Goal: Task Accomplishment & Management: Complete application form

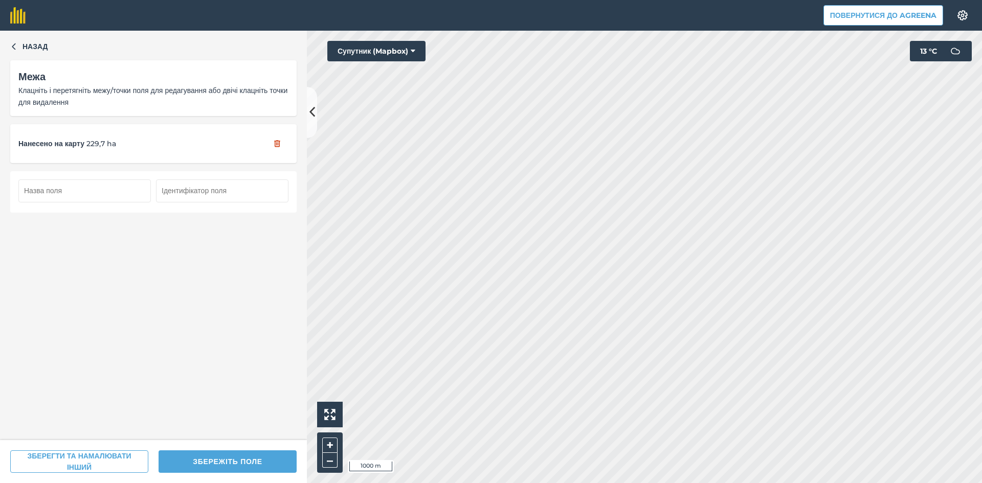
click at [70, 192] on input "text" at bounding box center [84, 190] width 132 height 22
type input "33"
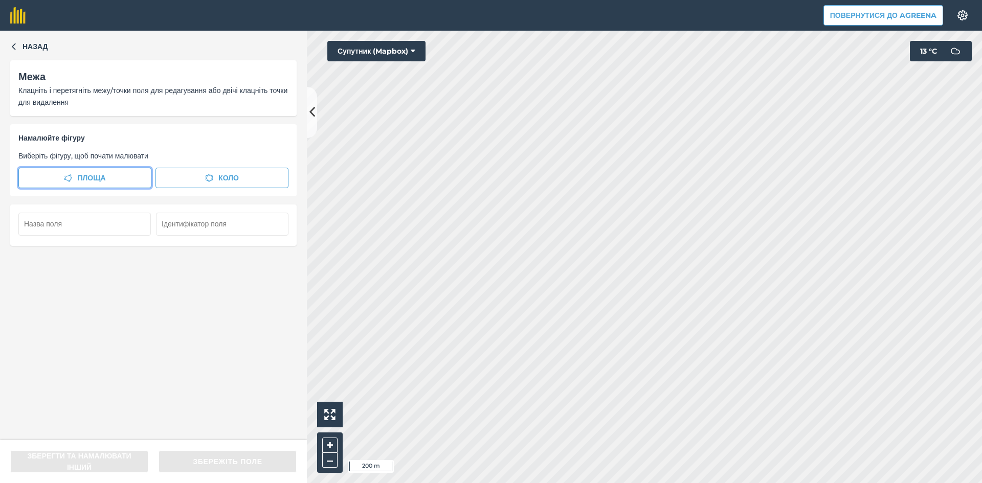
click at [94, 180] on span "Площа" at bounding box center [91, 177] width 28 height 11
click at [77, 174] on span "Площа" at bounding box center [91, 177] width 28 height 11
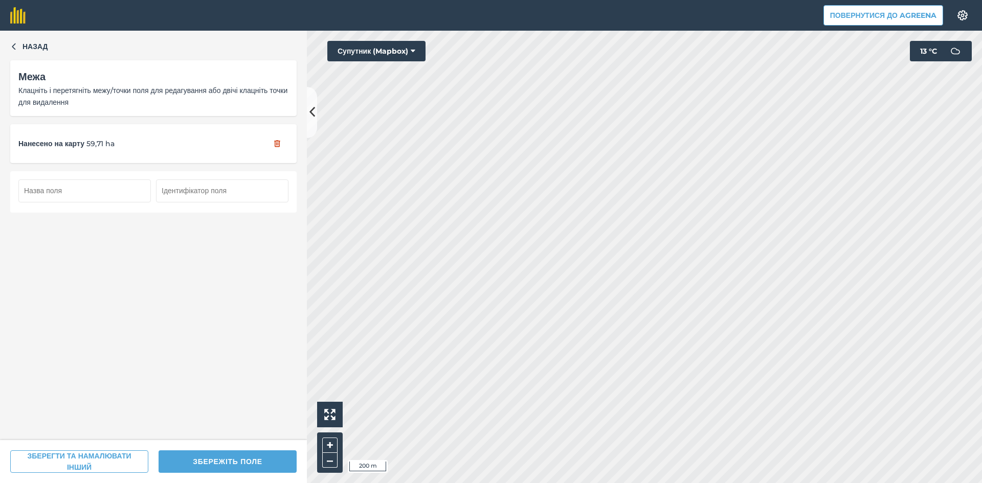
click at [115, 189] on input "text" at bounding box center [84, 190] width 132 height 22
type input "34"
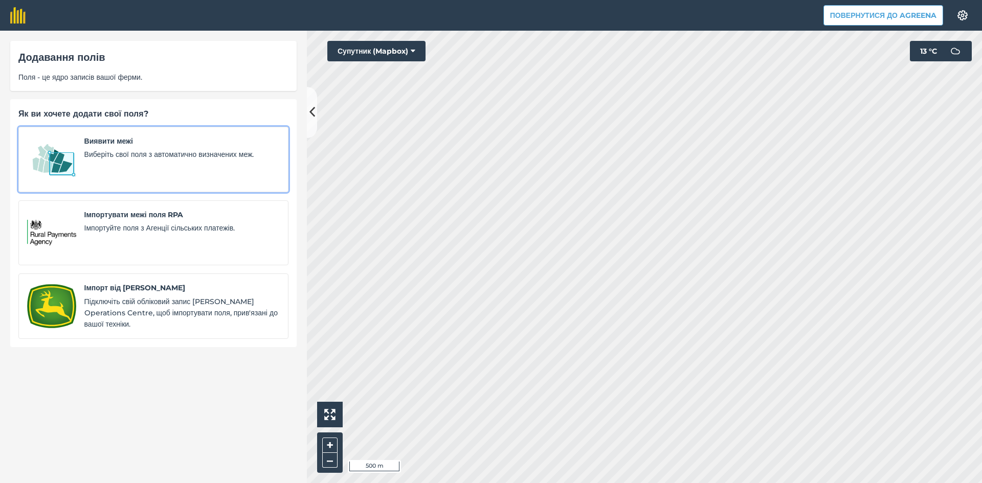
click at [58, 158] on img at bounding box center [51, 160] width 49 height 48
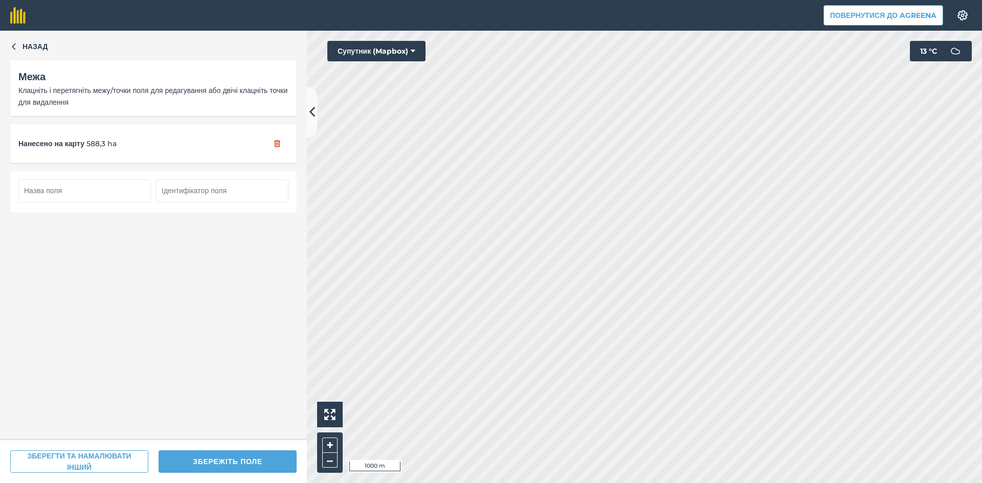
click at [116, 193] on input "text" at bounding box center [84, 190] width 132 height 22
type input "35"
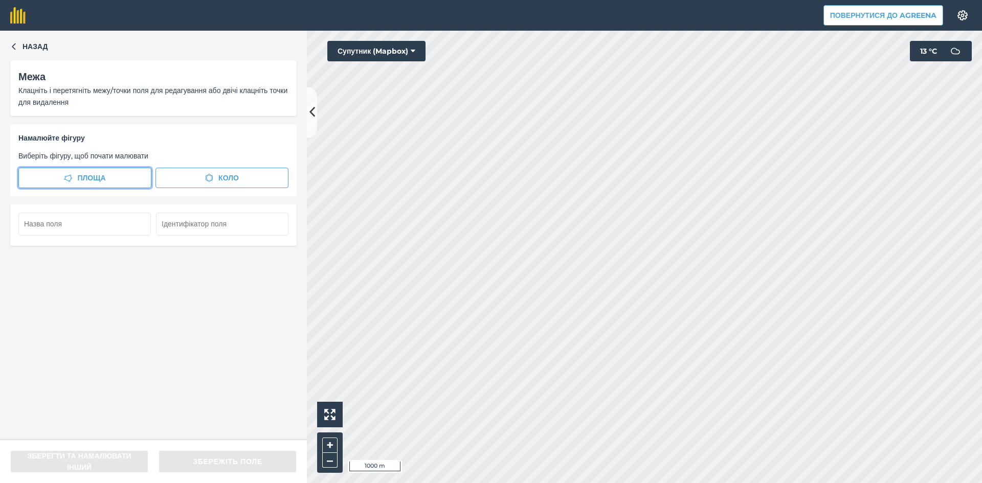
click at [94, 178] on span "Площа" at bounding box center [91, 177] width 28 height 11
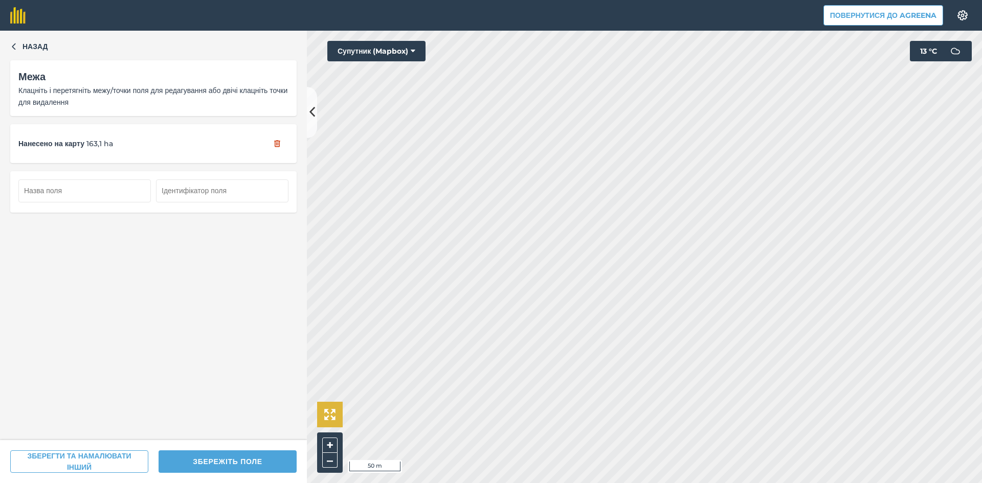
click at [342, 424] on div "Click to start drawing i 50 m + – Супутник (Mapbox) 13 ° C" at bounding box center [644, 257] width 675 height 453
click at [92, 192] on input "text" at bounding box center [84, 190] width 132 height 22
type input "36"
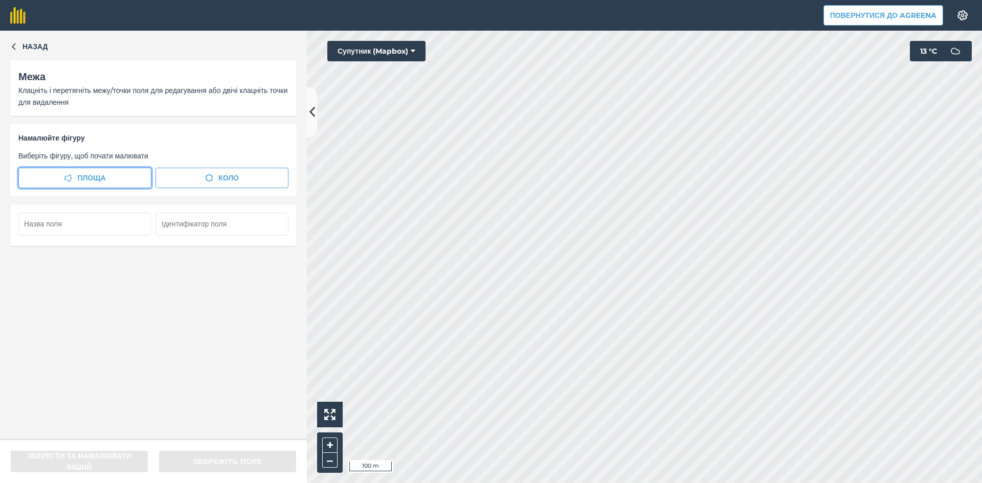
click at [99, 176] on span "Площа" at bounding box center [91, 177] width 28 height 11
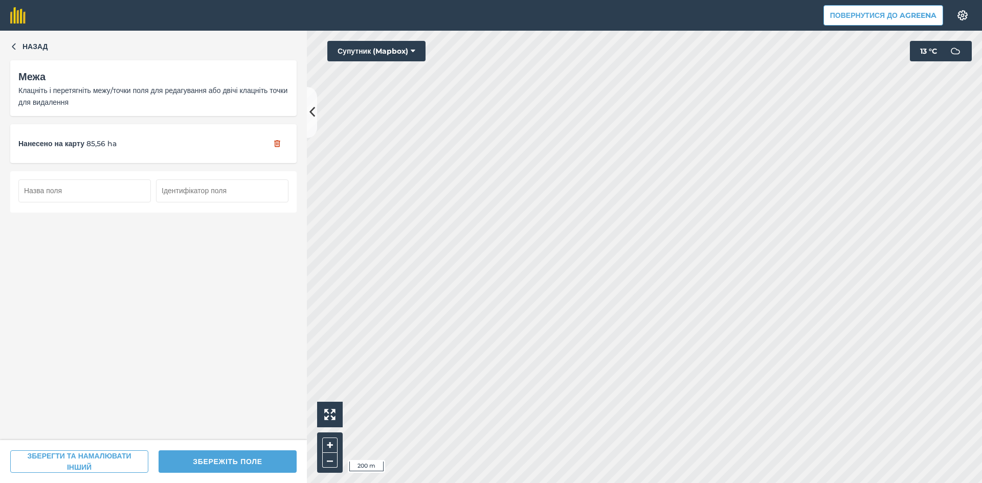
click at [92, 192] on input "text" at bounding box center [84, 190] width 132 height 22
type input "37"
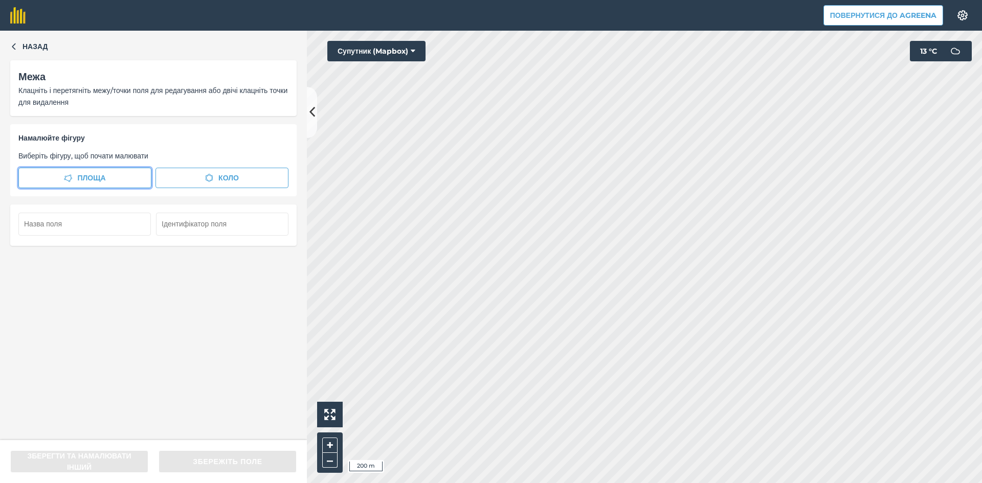
click at [95, 172] on span "Площа" at bounding box center [91, 177] width 28 height 11
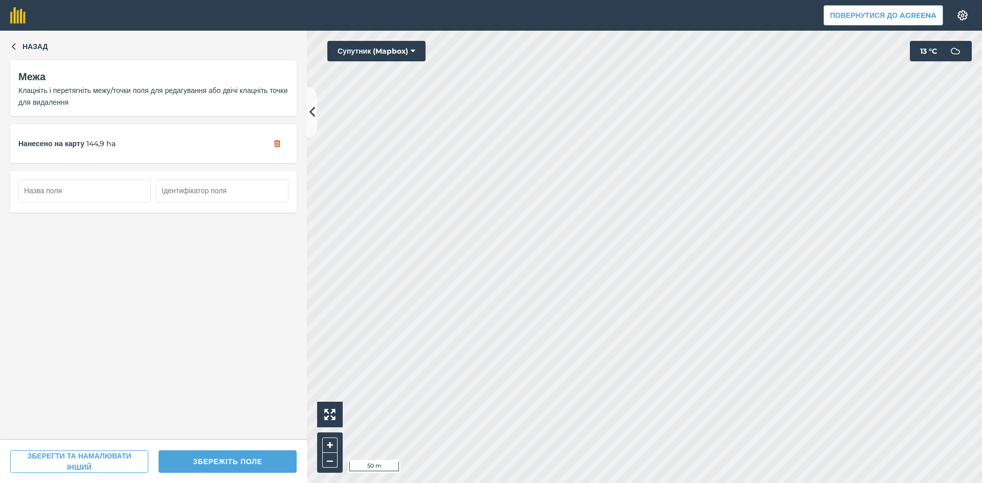
click at [296, 345] on div "Назад Межа Клацніть і перетягніть межу/точки поля для редагування або двічі кла…" at bounding box center [491, 257] width 982 height 453
click at [383, 302] on div "Назад Межа Клацніть і перетягніть межу/точки поля для редагування або двічі кла…" at bounding box center [491, 257] width 982 height 453
click at [328, 444] on button "+" at bounding box center [329, 445] width 15 height 15
click at [327, 463] on button "–" at bounding box center [329, 460] width 15 height 15
click at [328, 408] on button at bounding box center [330, 415] width 26 height 26
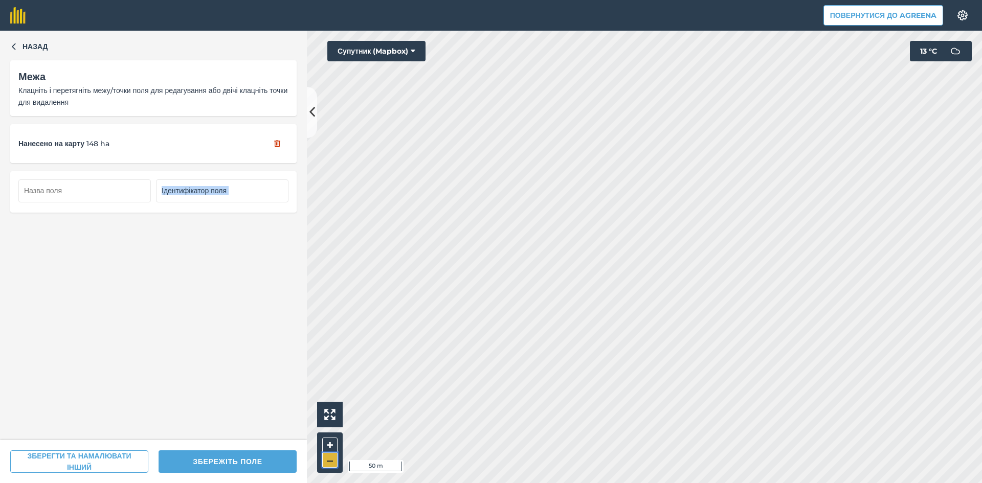
click at [336, 461] on button "–" at bounding box center [329, 460] width 15 height 15
click at [334, 457] on button "–" at bounding box center [329, 460] width 15 height 15
click at [334, 410] on img at bounding box center [329, 414] width 11 height 11
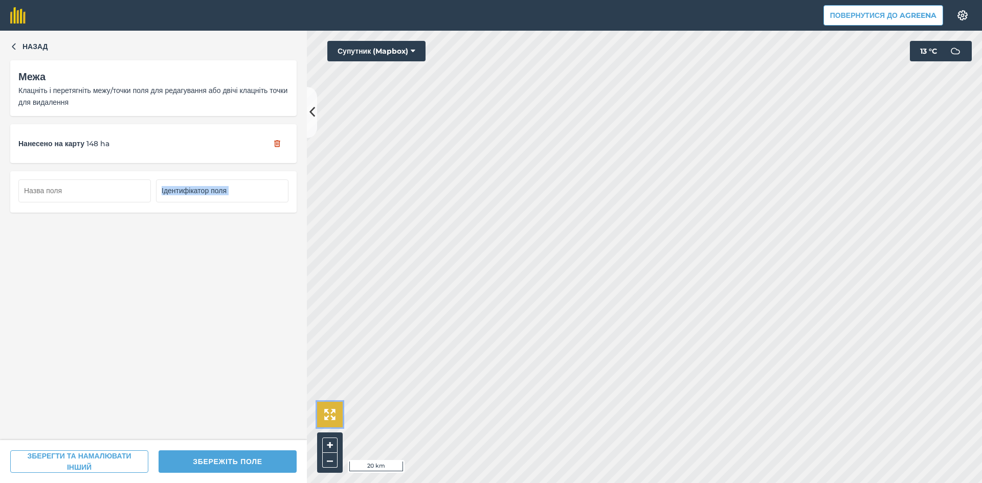
click at [334, 410] on img at bounding box center [329, 414] width 11 height 11
click at [332, 443] on button "+" at bounding box center [329, 445] width 15 height 15
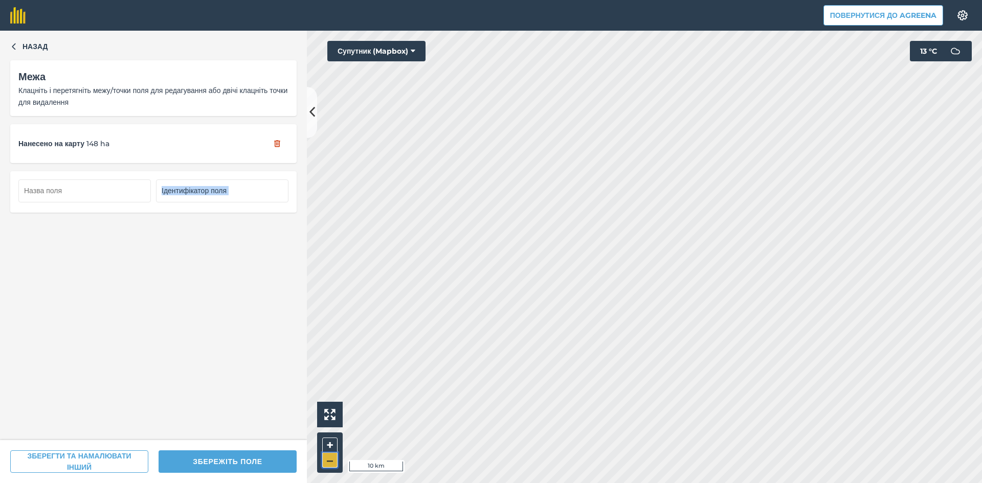
click at [324, 459] on button "–" at bounding box center [329, 460] width 15 height 15
click at [390, 50] on button "Супутник (Mapbox)" at bounding box center [376, 51] width 98 height 20
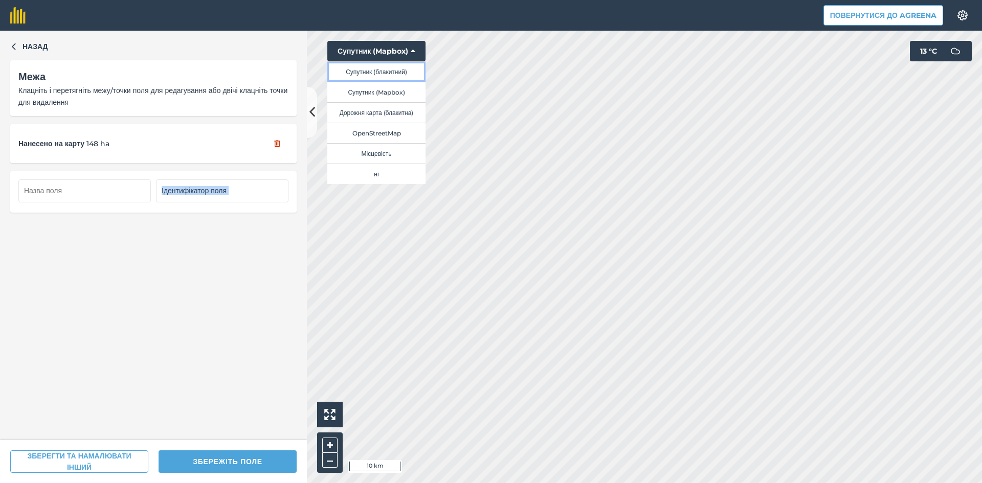
click at [386, 72] on button "Супутник (блакитний)" at bounding box center [376, 71] width 98 height 20
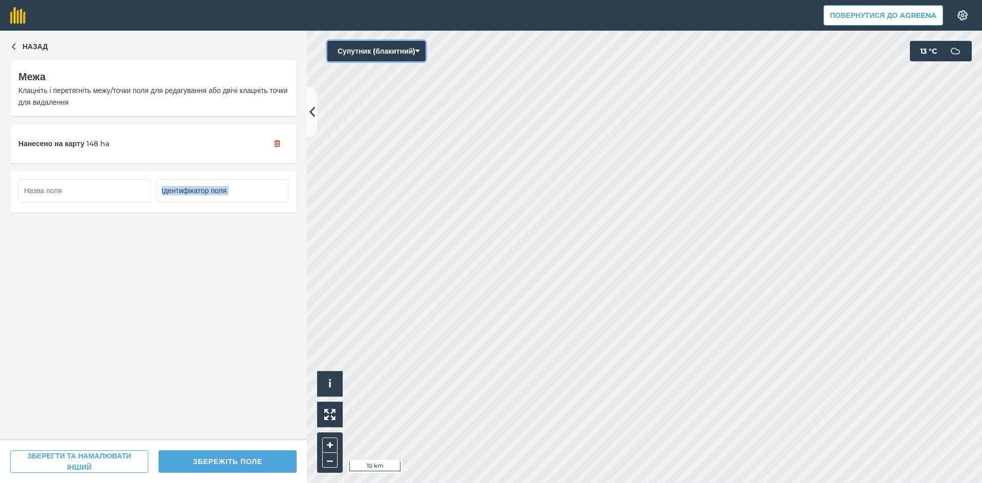
click at [390, 52] on button "Супутник (блакитний)" at bounding box center [376, 51] width 98 height 20
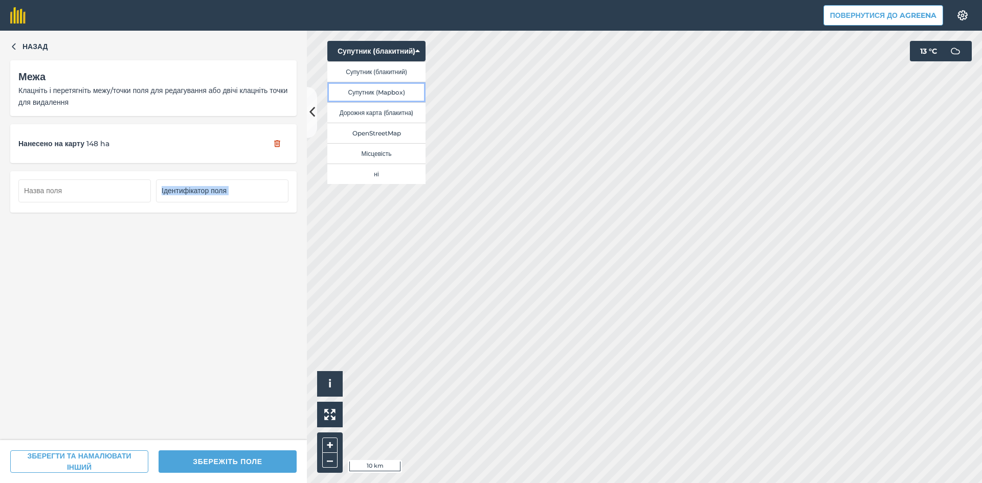
click at [390, 93] on button "Супутник (Mapbox)" at bounding box center [376, 92] width 98 height 20
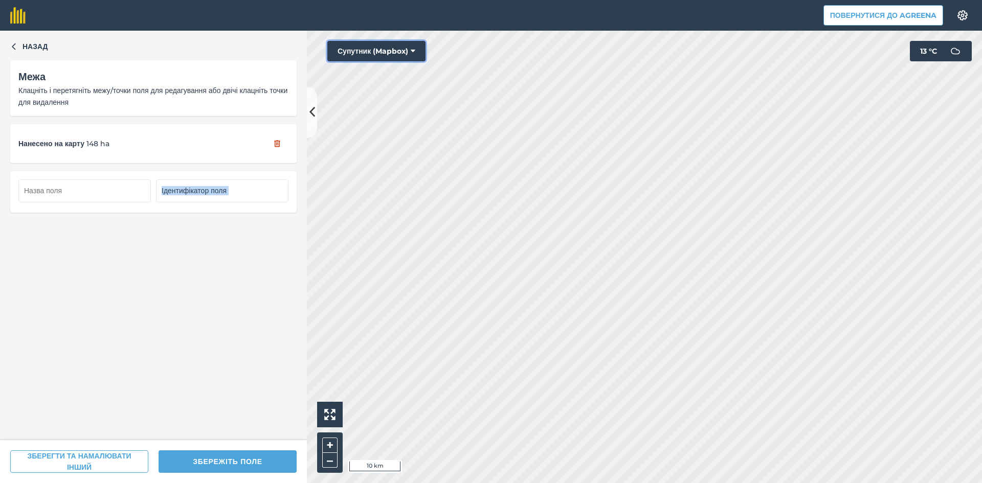
click at [362, 48] on button "Супутник (Mapbox)" at bounding box center [376, 51] width 98 height 20
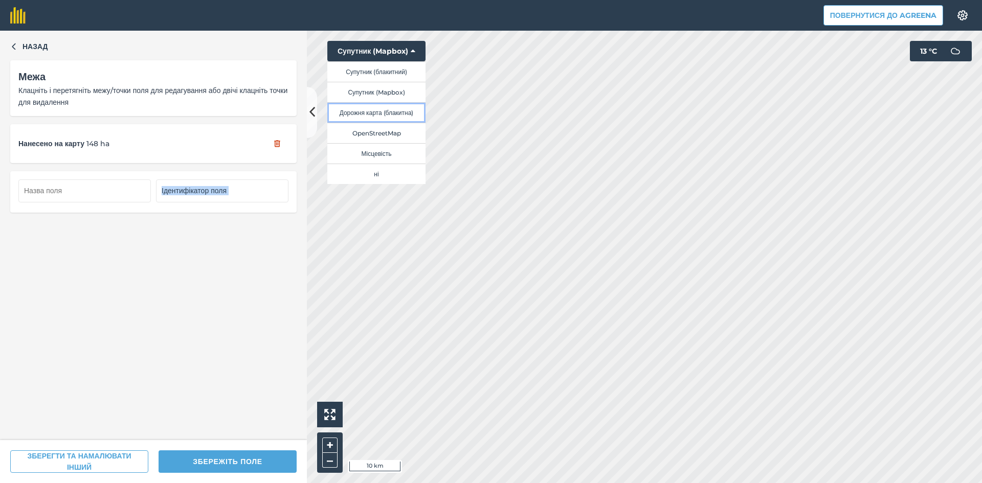
click at [371, 108] on button "Дорожня карта (блакитна)" at bounding box center [376, 112] width 98 height 20
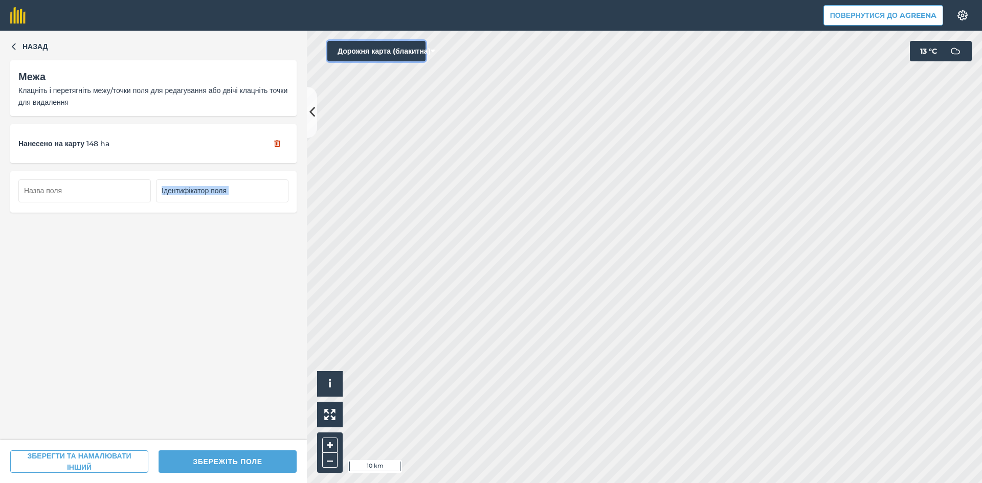
click at [372, 54] on button "Дорожня карта (блакитна)" at bounding box center [376, 51] width 98 height 20
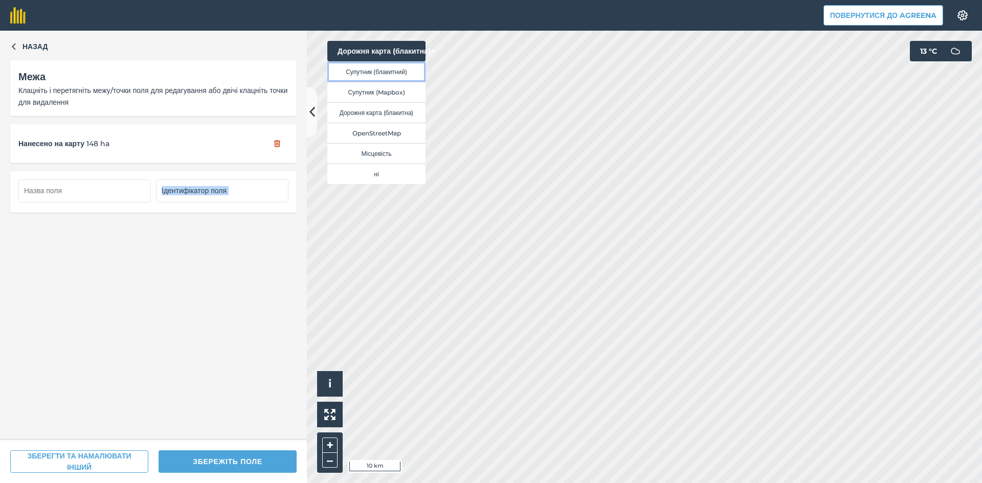
click at [379, 74] on button "Супутник (блакитний)" at bounding box center [376, 71] width 98 height 20
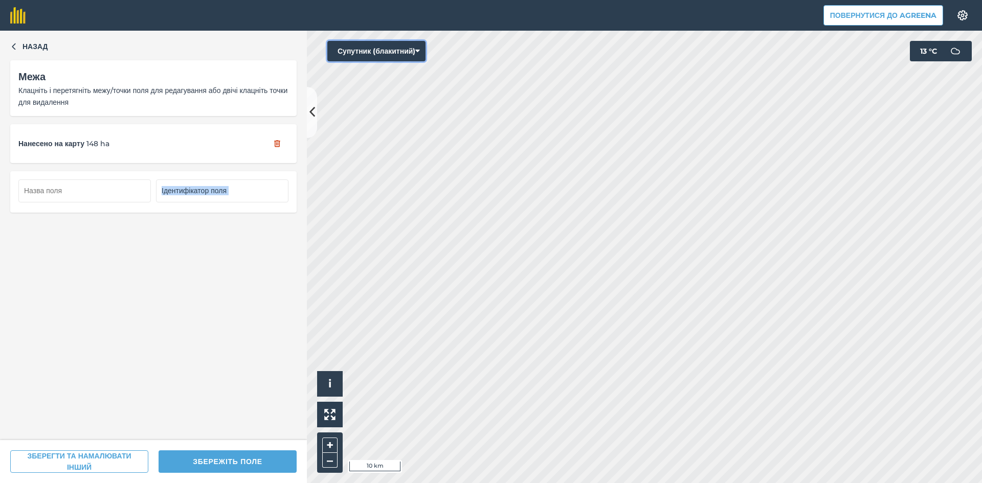
click at [381, 50] on button "Супутник (блакитний)" at bounding box center [376, 51] width 98 height 20
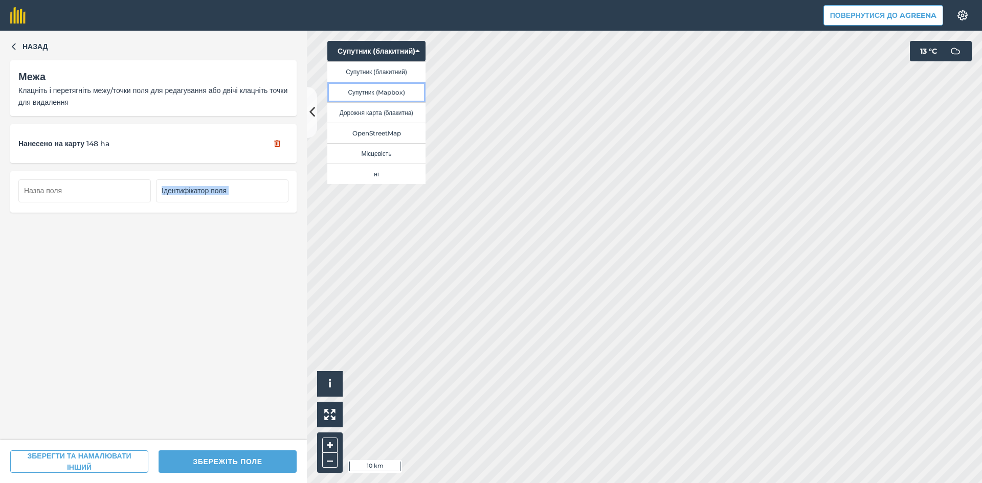
click at [383, 89] on button "Супутник (Mapbox)" at bounding box center [376, 92] width 98 height 20
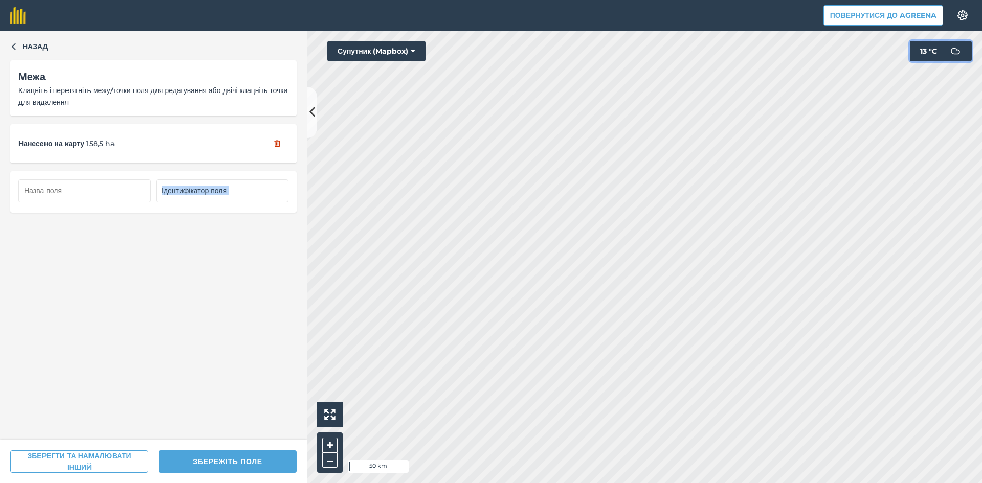
click at [959, 53] on img at bounding box center [955, 51] width 20 height 20
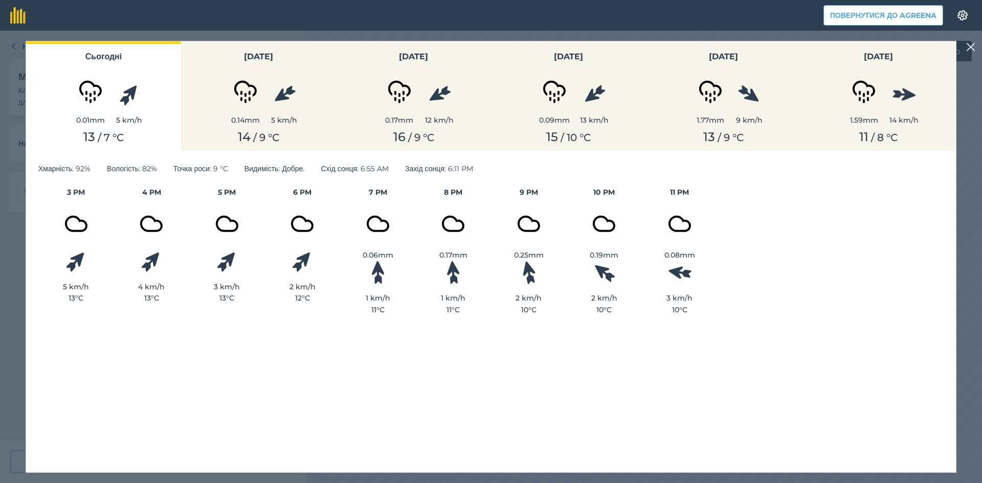
click at [969, 46] on img at bounding box center [970, 47] width 9 height 12
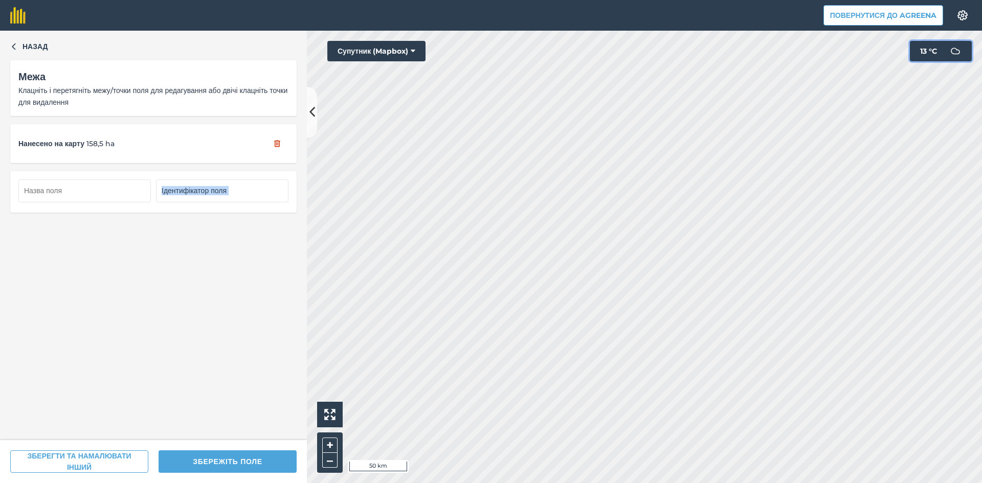
click at [921, 50] on span "13 ° C" at bounding box center [928, 51] width 17 height 20
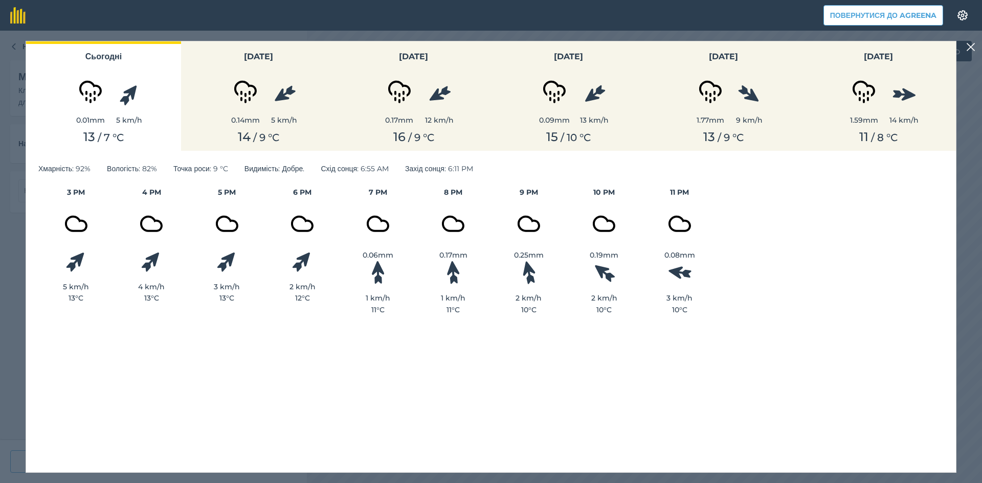
click at [921, 49] on button "[DATE] 1.59 mm 14 km/h 11 / 8 ° C" at bounding box center [878, 95] width 155 height 109
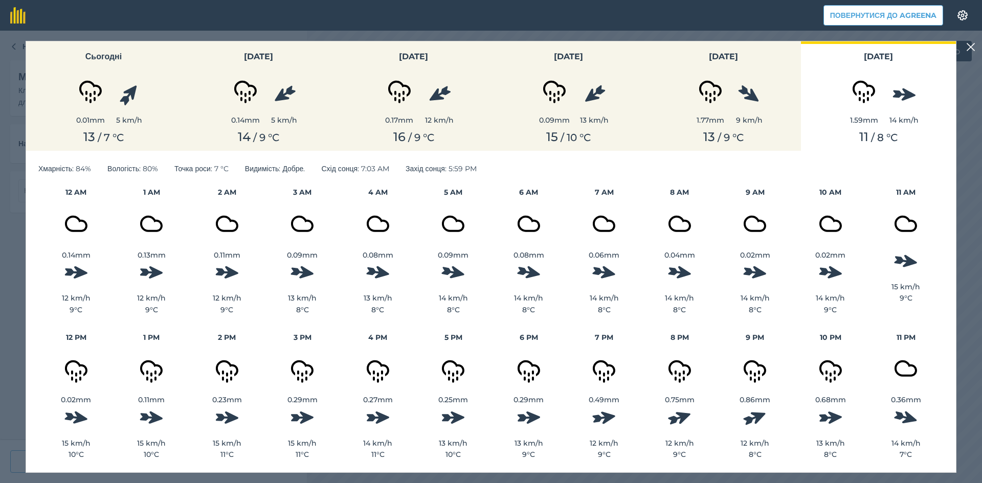
click at [974, 48] on img at bounding box center [970, 47] width 9 height 12
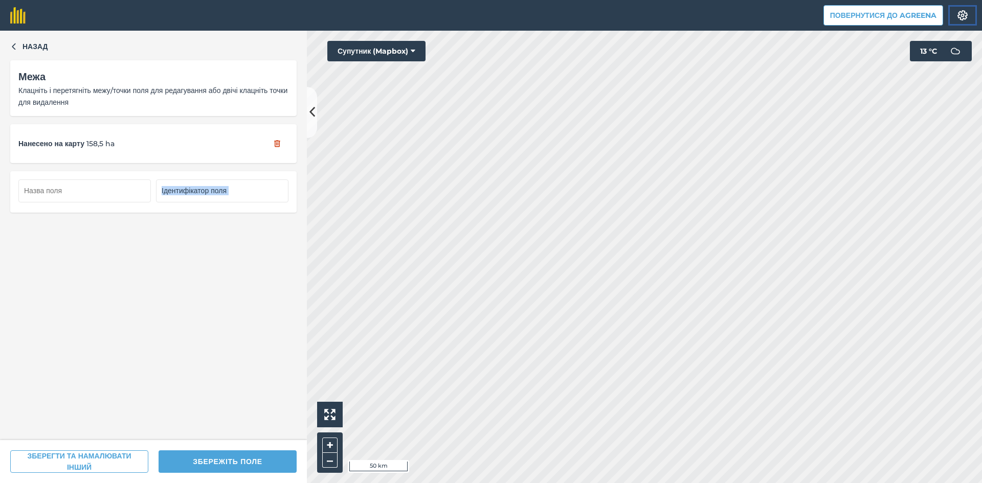
click at [957, 11] on img at bounding box center [962, 15] width 12 height 10
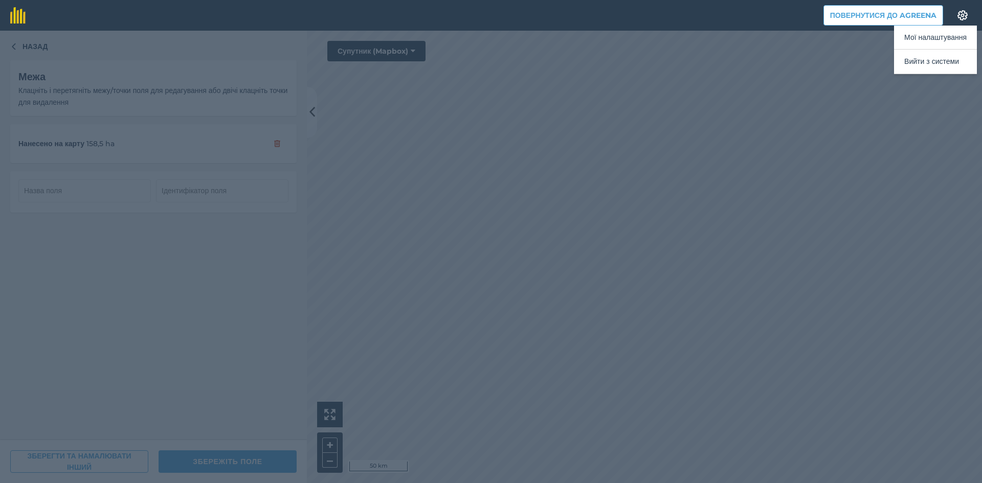
click at [781, 199] on div at bounding box center [491, 257] width 982 height 453
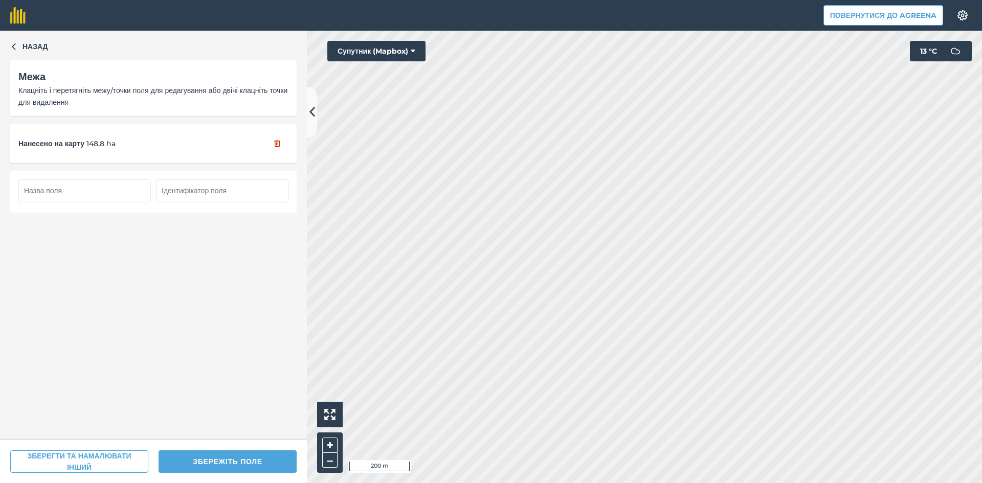
click at [82, 188] on input "text" at bounding box center [84, 190] width 132 height 22
type input "38"
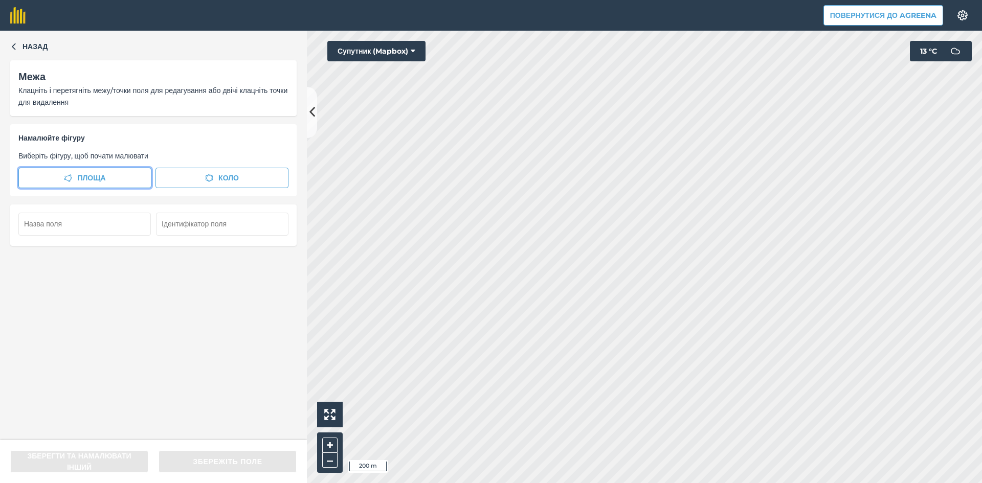
click at [89, 175] on span "Площа" at bounding box center [91, 177] width 28 height 11
click at [104, 177] on span "Площа" at bounding box center [91, 177] width 28 height 11
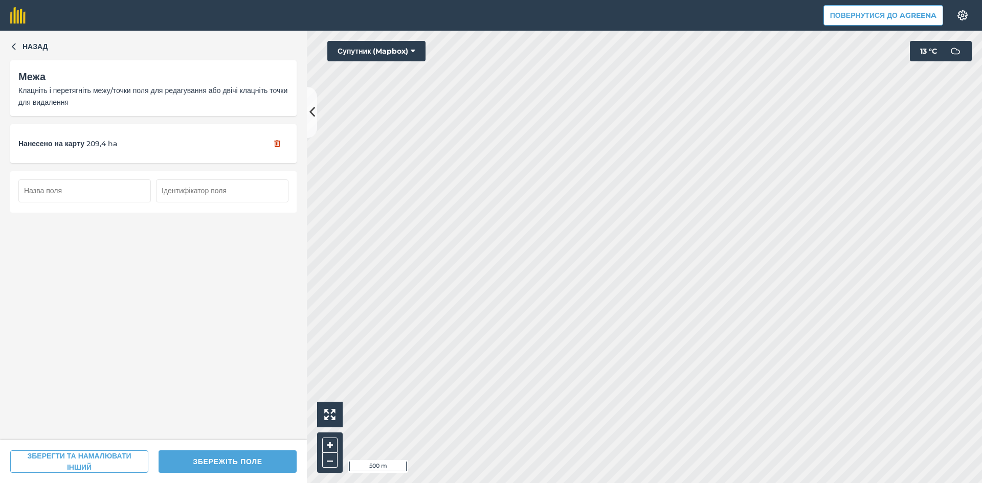
click at [75, 194] on input "text" at bounding box center [84, 190] width 132 height 22
type input "39"
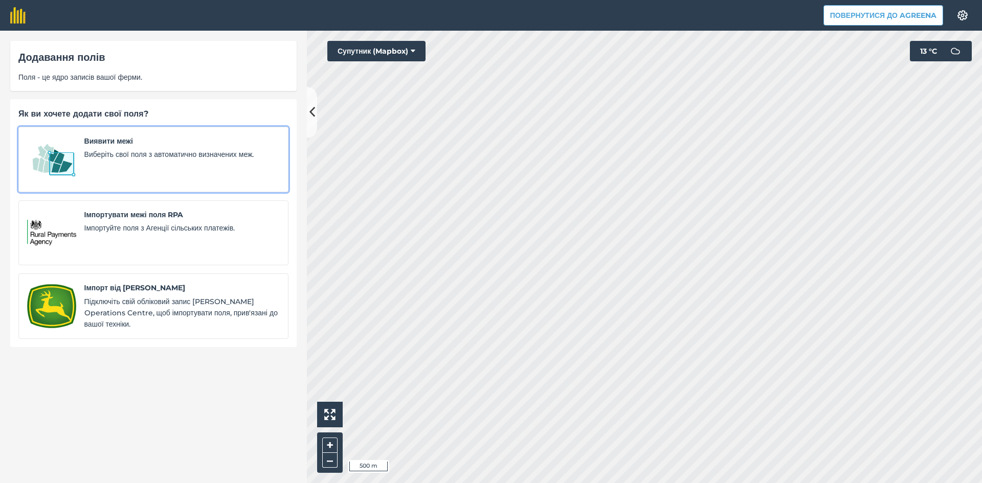
click at [91, 149] on span "Виберіть свої поля з автоматично визначених меж." at bounding box center [181, 154] width 195 height 11
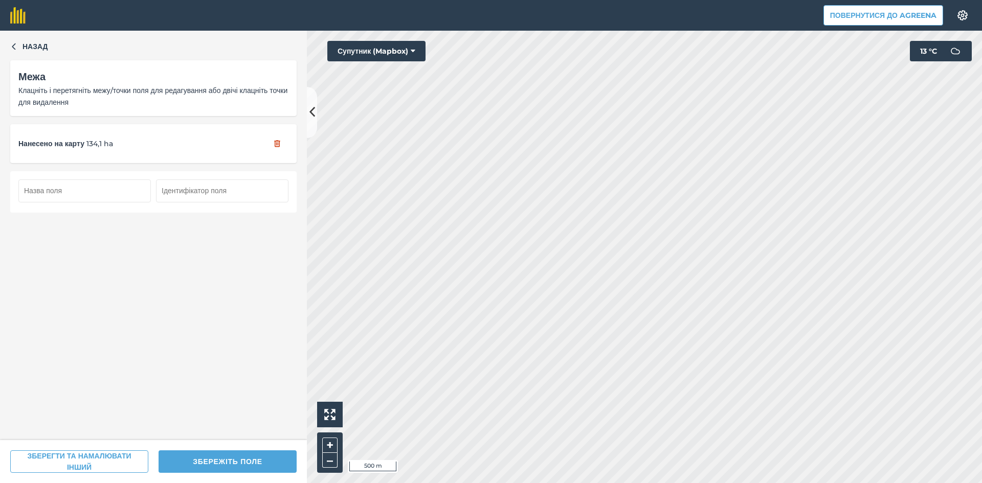
click at [108, 193] on input "text" at bounding box center [84, 190] width 132 height 22
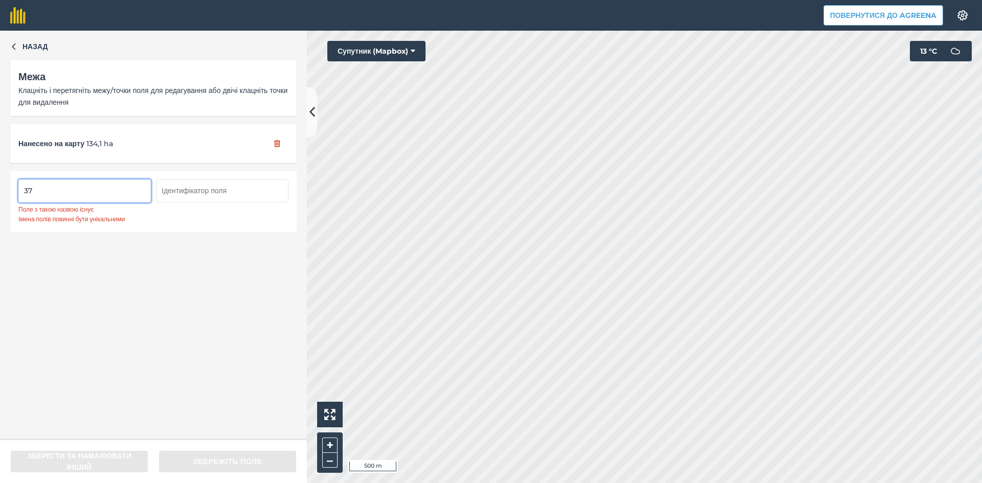
type input "3"
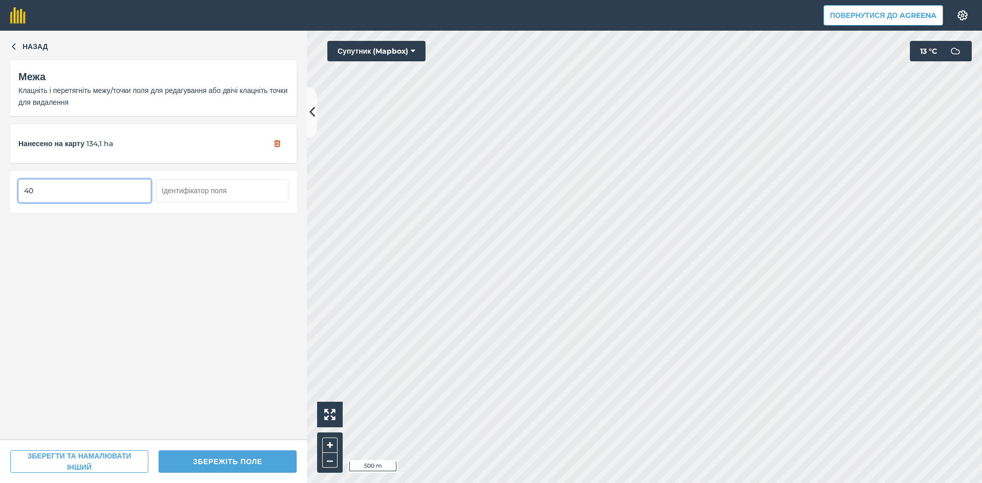
type input "4"
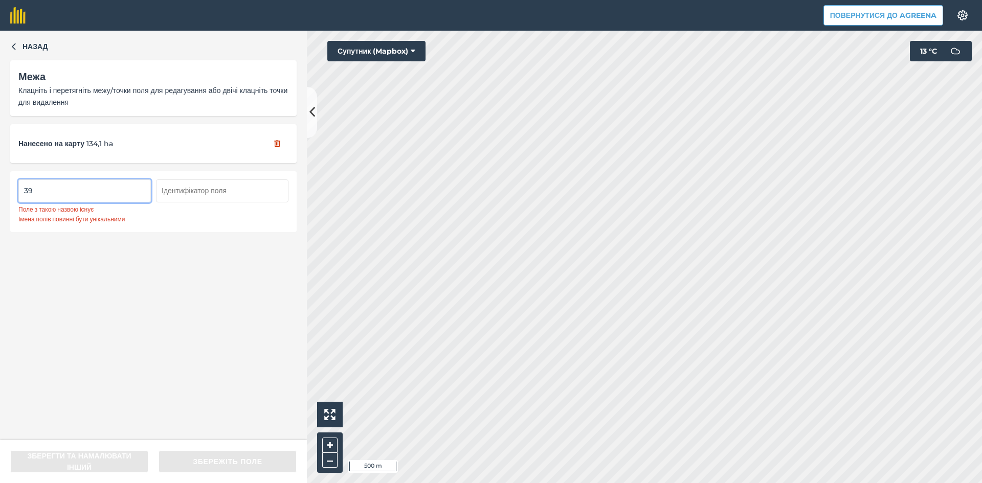
type input "3"
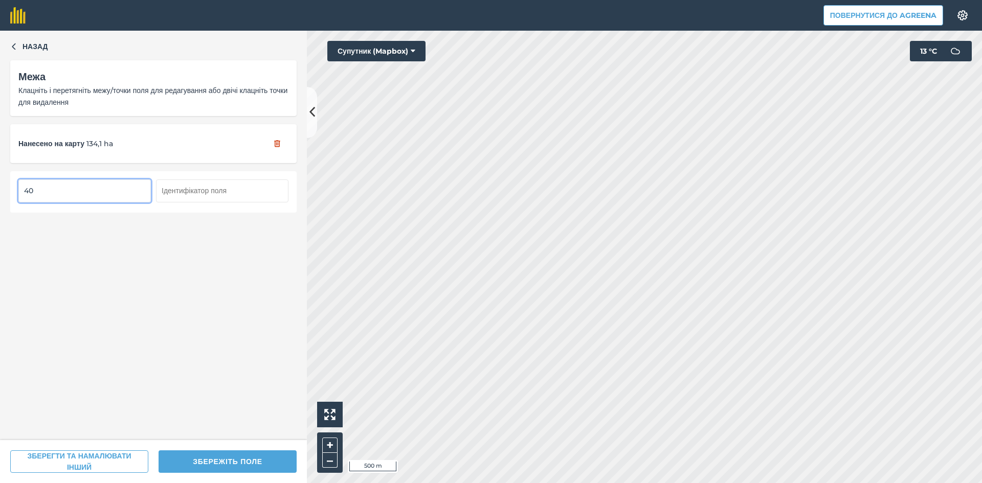
type input "40"
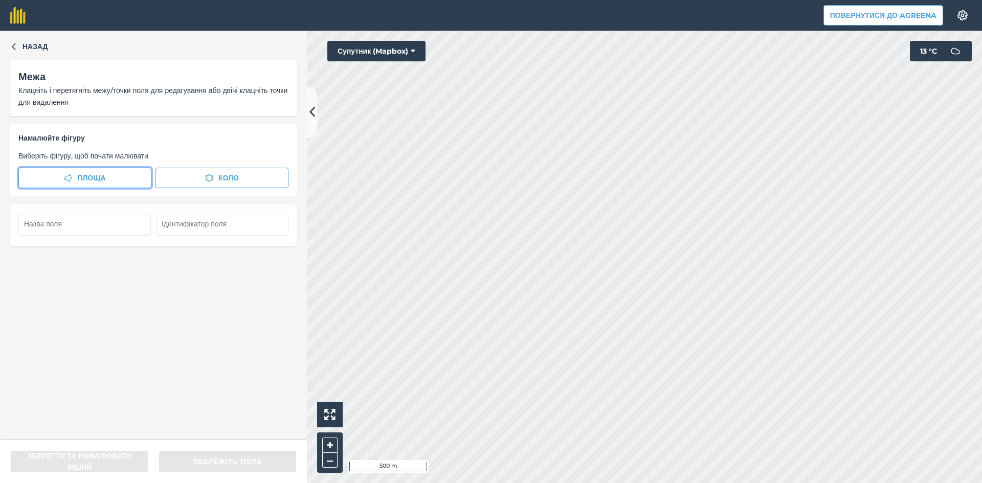
click at [84, 177] on span "Площа" at bounding box center [91, 177] width 28 height 11
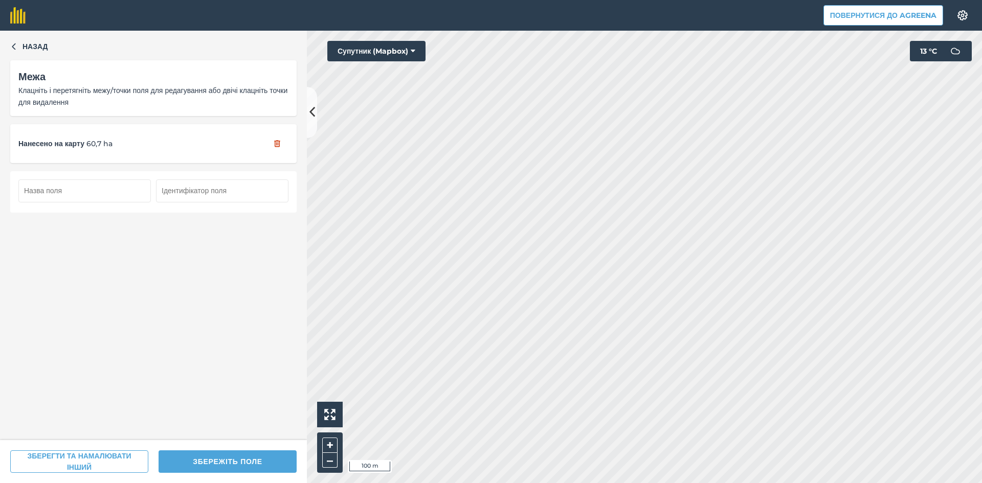
click at [92, 190] on input "text" at bounding box center [84, 190] width 132 height 22
type input "41"
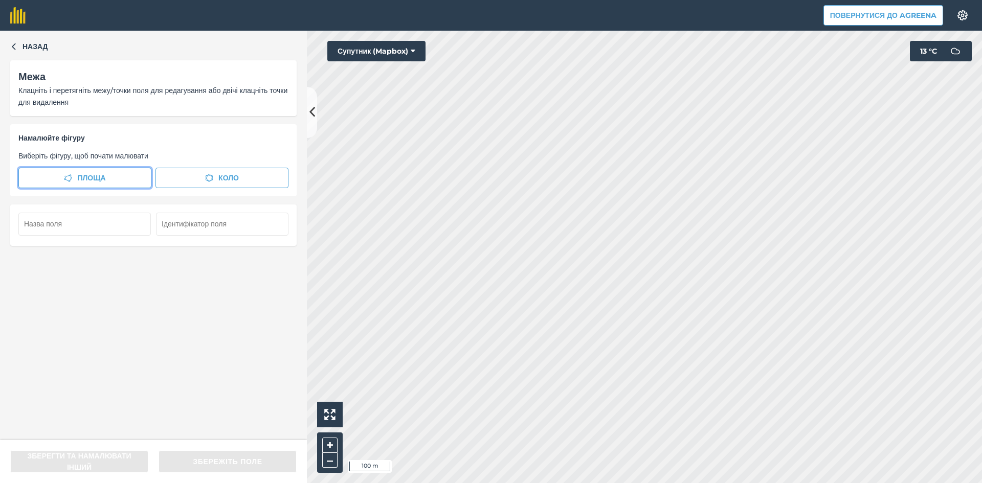
click at [78, 177] on span "Площа" at bounding box center [91, 177] width 28 height 11
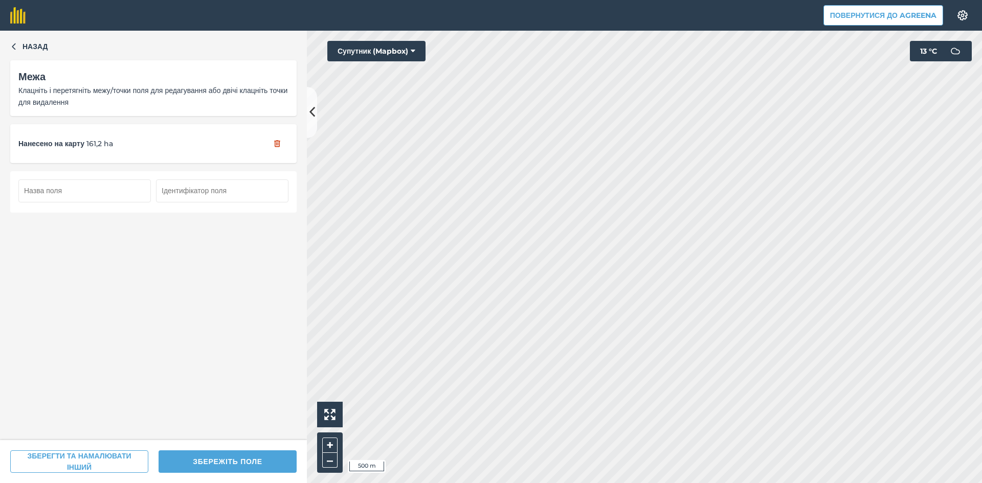
click at [104, 186] on input "text" at bounding box center [84, 190] width 132 height 22
type input "42"
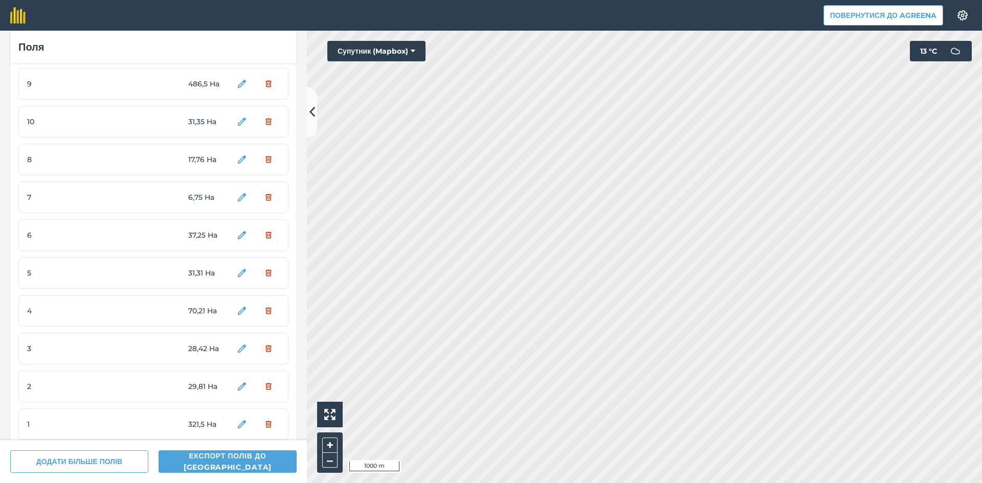
scroll to position [331, 0]
